Goal: Navigation & Orientation: Find specific page/section

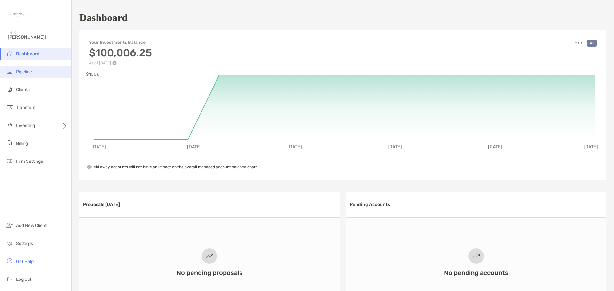
click at [27, 71] on span "Pipeline" at bounding box center [24, 71] width 16 height 5
